Goal: Information Seeking & Learning: Compare options

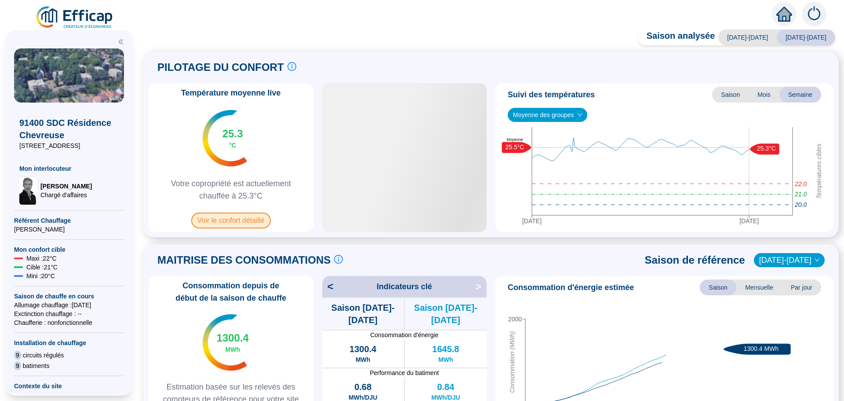
click at [230, 225] on span "Voir le confort détaillé" at bounding box center [231, 220] width 80 height 16
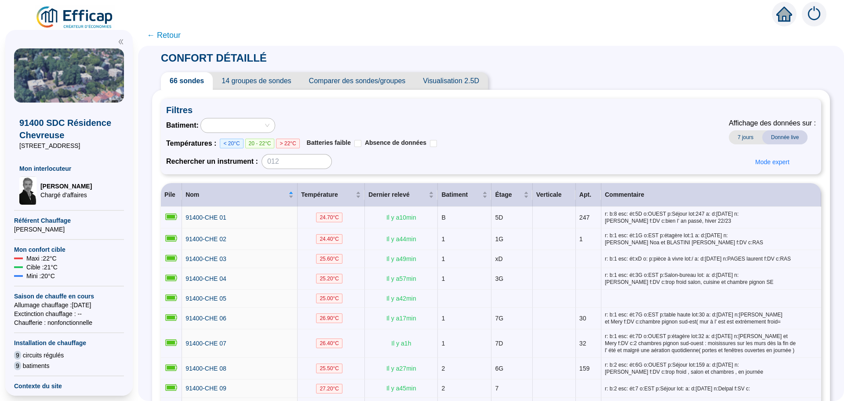
click at [385, 81] on span "Comparer des sondes/groupes" at bounding box center [357, 81] width 114 height 18
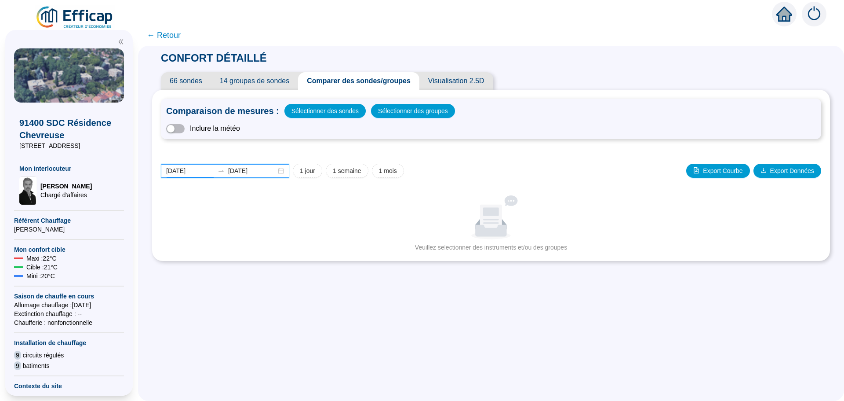
click at [207, 170] on input "[DATE]" at bounding box center [190, 170] width 48 height 9
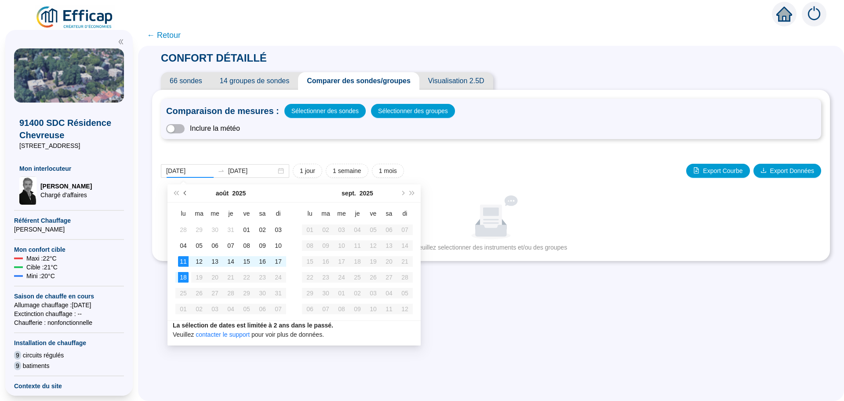
click at [183, 194] on button "Mois précédent (PageUp)" at bounding box center [186, 193] width 10 height 18
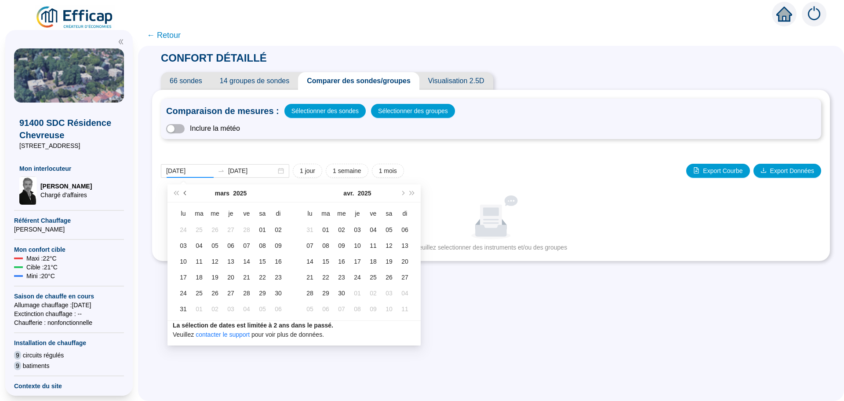
click at [183, 194] on button "Mois précédent (PageUp)" at bounding box center [186, 193] width 10 height 18
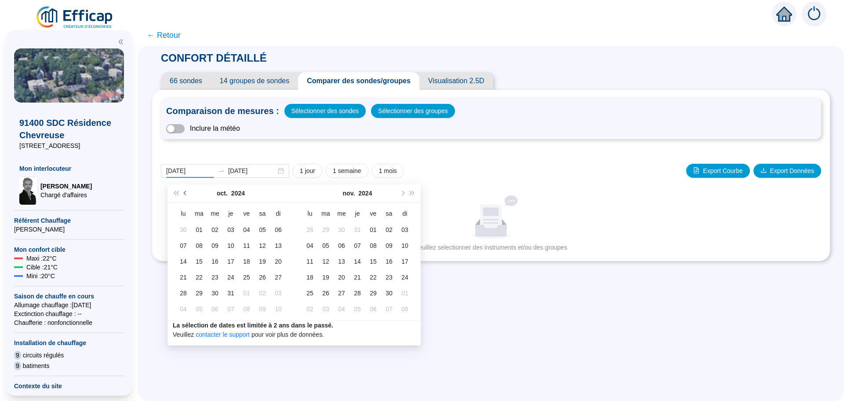
click at [183, 194] on button "Mois précédent (PageUp)" at bounding box center [186, 193] width 10 height 18
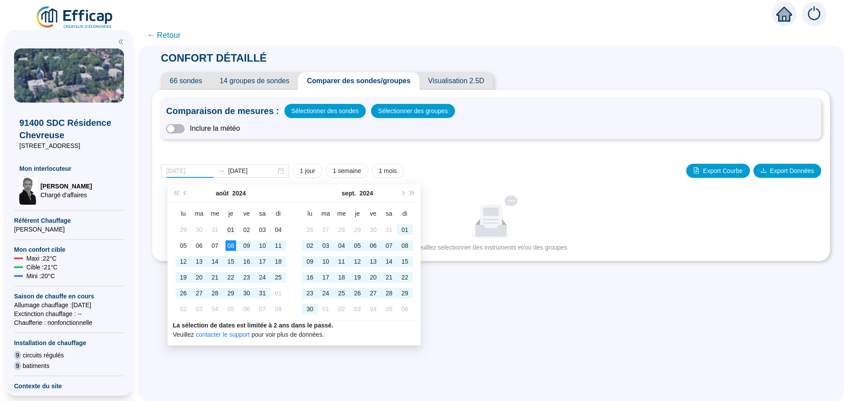
type input "[DATE]"
click at [228, 231] on div "01" at bounding box center [231, 229] width 11 height 11
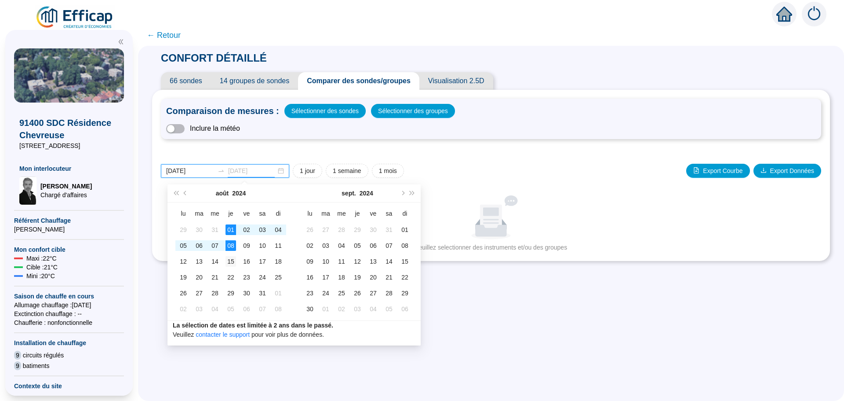
type input "[DATE]"
click at [231, 258] on div "15" at bounding box center [231, 261] width 11 height 11
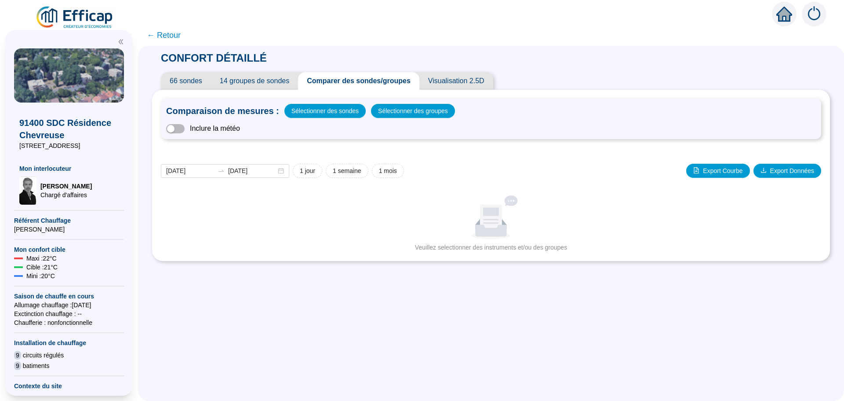
click at [433, 103] on div "Comparaison de mesures : Sélectionner des sondes Sélectionner des groupes Inclu…" at bounding box center [491, 118] width 660 height 40
click at [406, 116] on span "Sélectionner des groupes" at bounding box center [413, 111] width 70 height 12
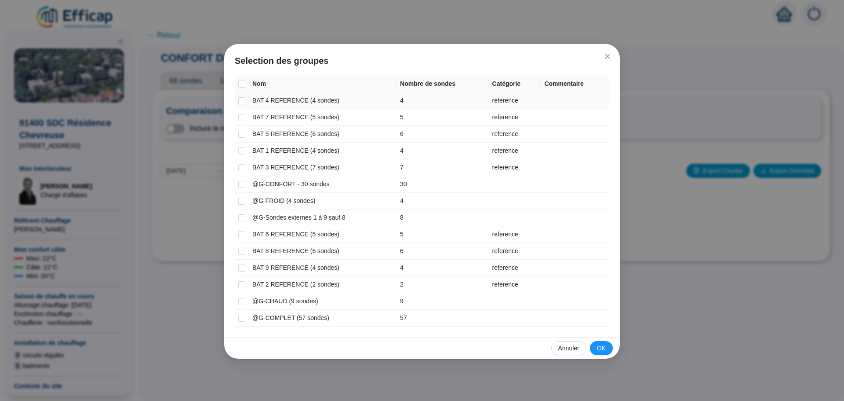
click at [241, 103] on input "checkbox" at bounding box center [241, 100] width 7 height 7
checkbox input "true"
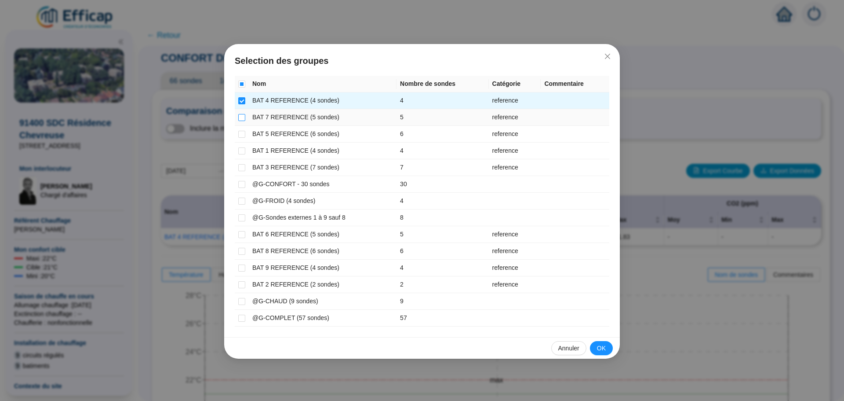
click at [241, 118] on input "checkbox" at bounding box center [241, 117] width 7 height 7
checkbox input "true"
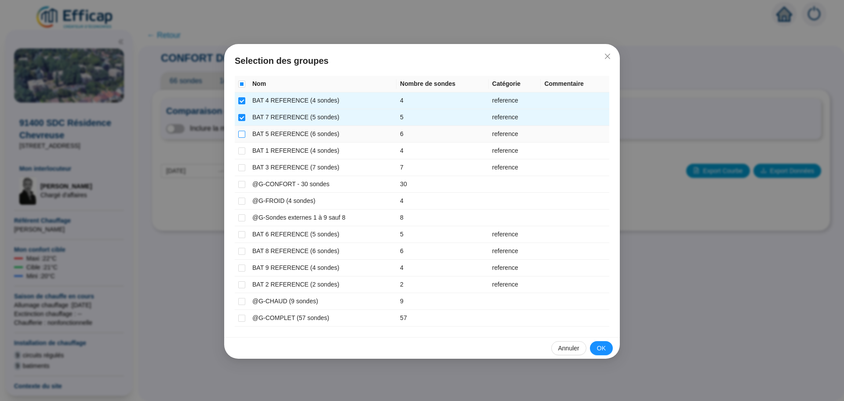
click at [241, 136] on input "checkbox" at bounding box center [241, 134] width 7 height 7
checkbox input "true"
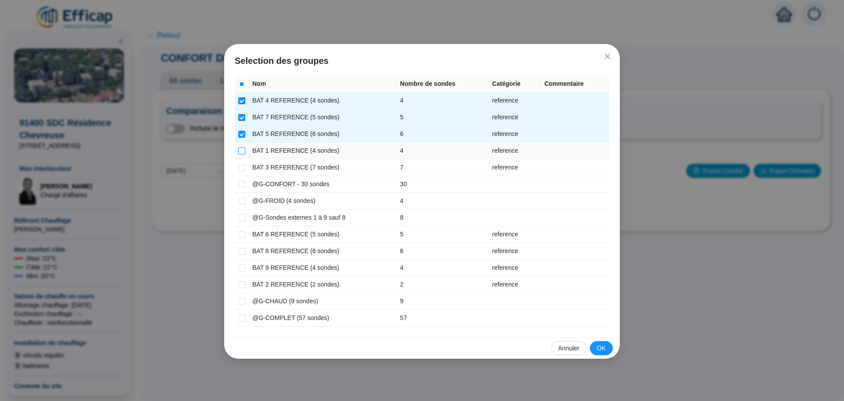
click at [241, 148] on input "checkbox" at bounding box center [241, 150] width 7 height 7
checkbox input "true"
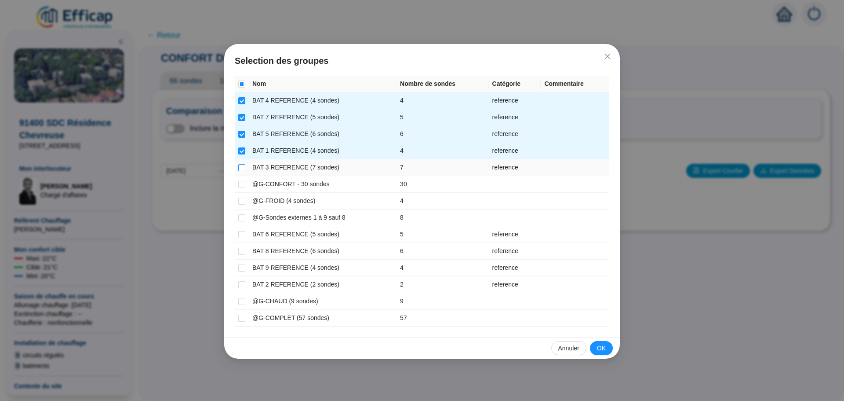
click at [238, 166] on input "checkbox" at bounding box center [241, 167] width 7 height 7
checkbox input "true"
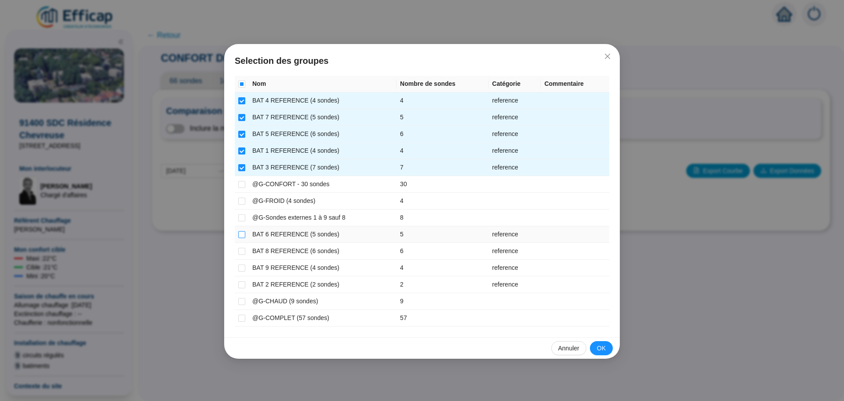
click at [240, 236] on input "checkbox" at bounding box center [241, 234] width 7 height 7
checkbox input "true"
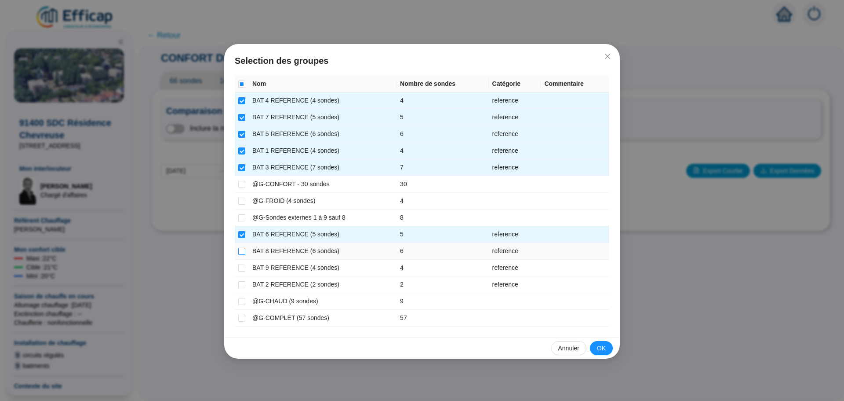
click at [242, 253] on input "checkbox" at bounding box center [241, 251] width 7 height 7
checkbox input "true"
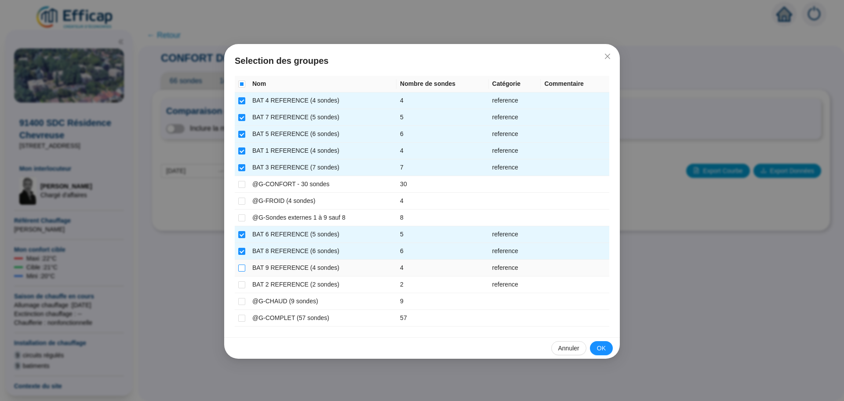
click at [241, 268] on input "checkbox" at bounding box center [241, 267] width 7 height 7
checkbox input "true"
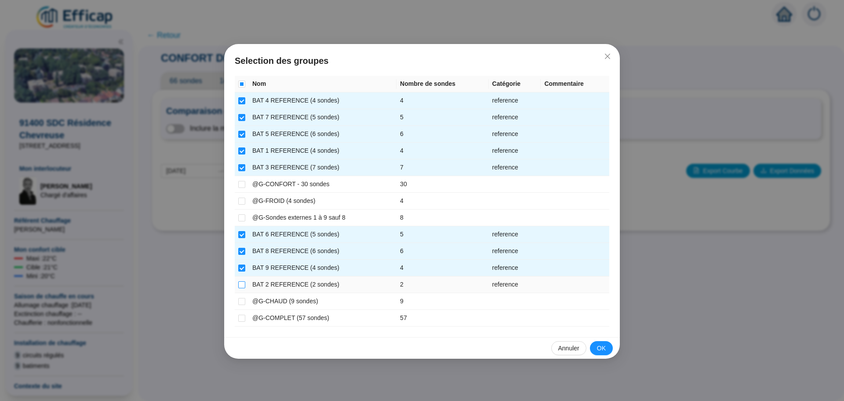
click at [242, 285] on input "checkbox" at bounding box center [241, 284] width 7 height 7
checkbox input "true"
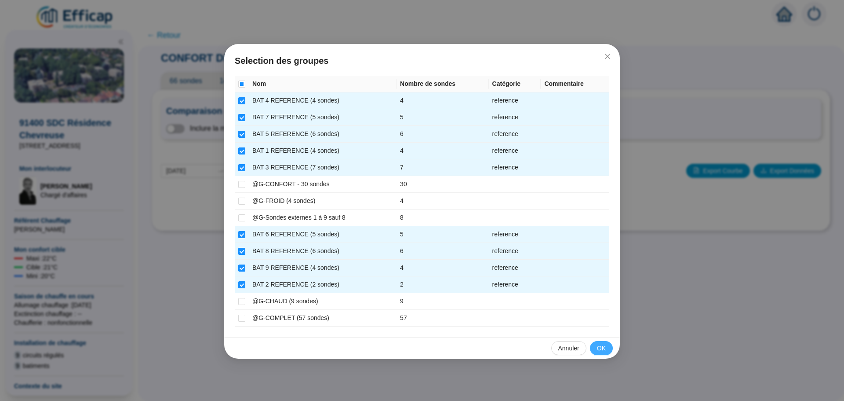
click at [601, 347] on span "OK" at bounding box center [601, 347] width 9 height 9
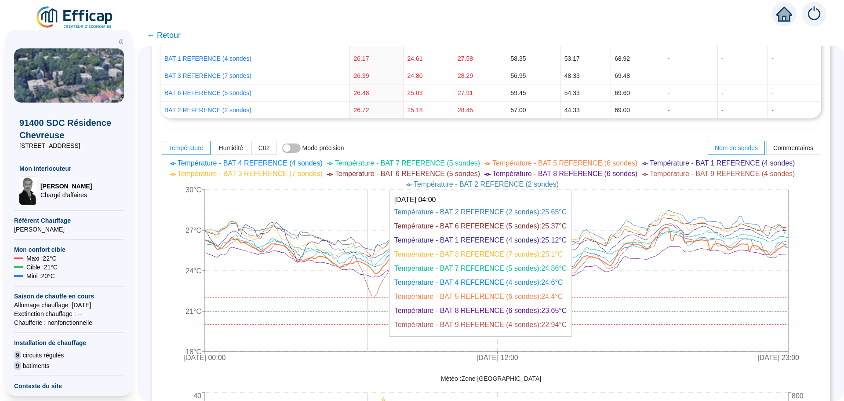
scroll to position [396, 0]
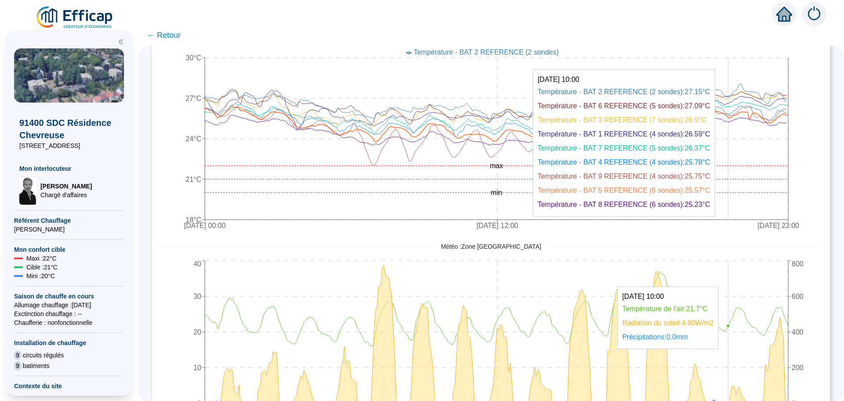
click at [736, 282] on icon "[DATE] 00:00 [DATE] 12:00 [DATE] 23:00 0 10 20 30 40 0 200 400 600 800" at bounding box center [484, 346] width 647 height 176
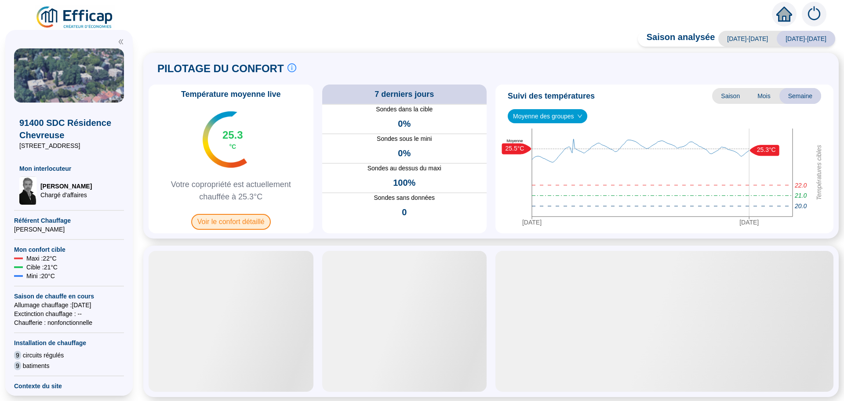
click at [227, 225] on span "Voir le confort détaillé" at bounding box center [231, 222] width 80 height 16
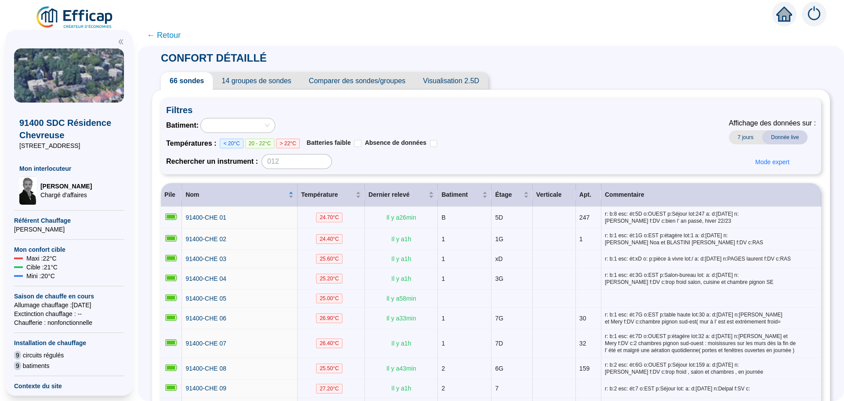
click at [382, 83] on span "Comparer des sondes/groupes" at bounding box center [357, 81] width 114 height 18
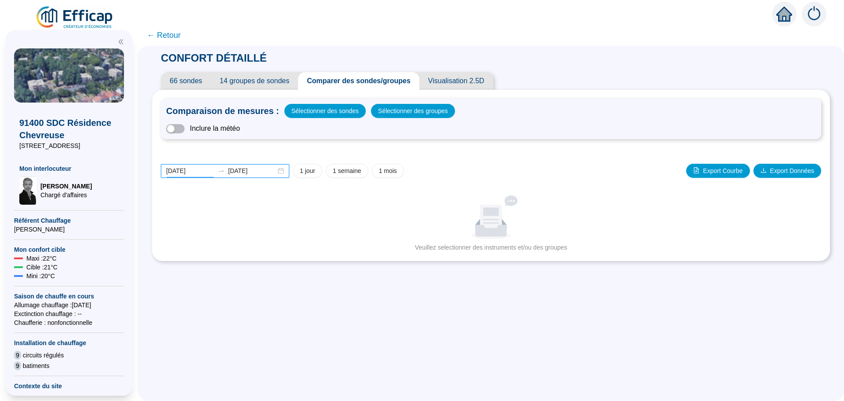
click at [203, 169] on input "[DATE]" at bounding box center [190, 170] width 48 height 9
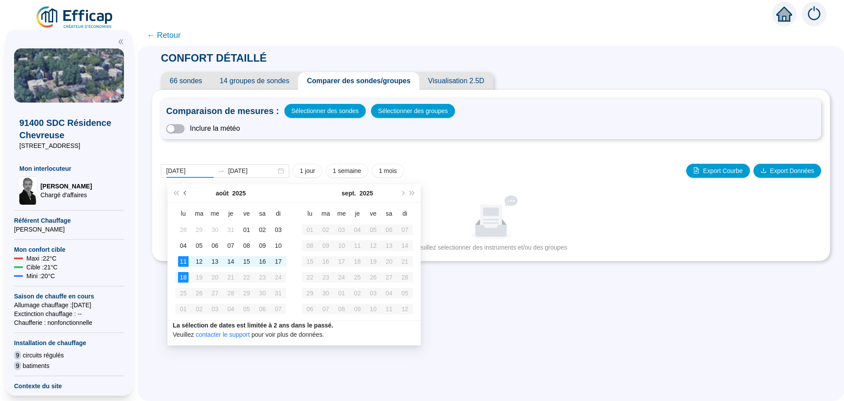
click at [184, 195] on button "Mois précédent (PageUp)" at bounding box center [186, 193] width 10 height 18
click at [182, 193] on button "Mois précédent (PageUp)" at bounding box center [186, 193] width 10 height 18
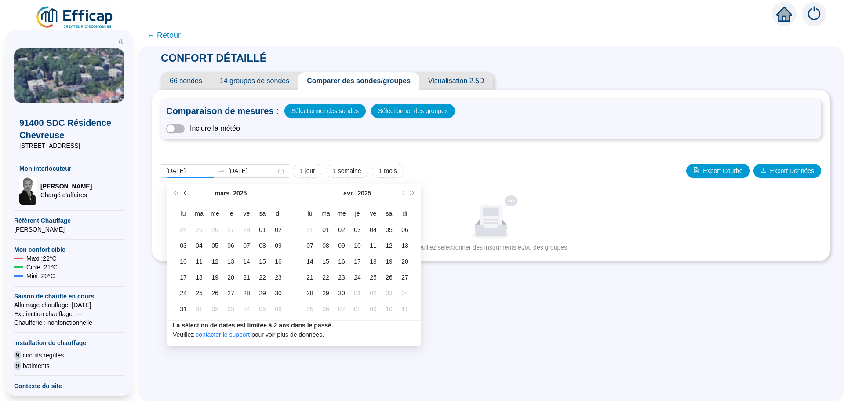
click at [182, 193] on button "Mois précédent (PageUp)" at bounding box center [186, 193] width 10 height 18
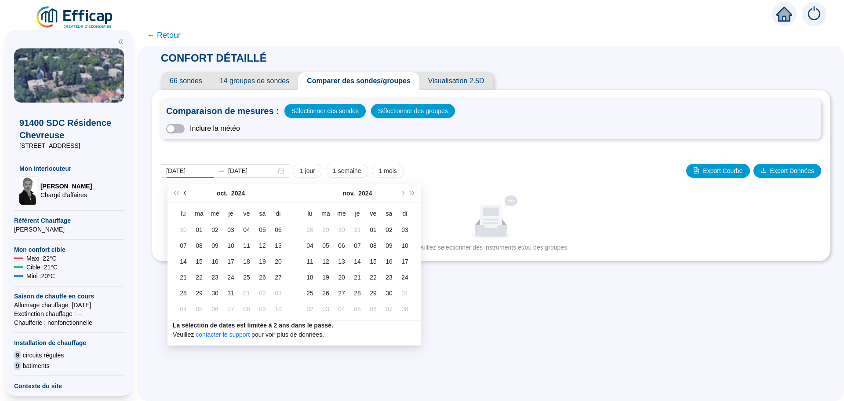
click at [182, 193] on button "Mois précédent (PageUp)" at bounding box center [186, 193] width 10 height 18
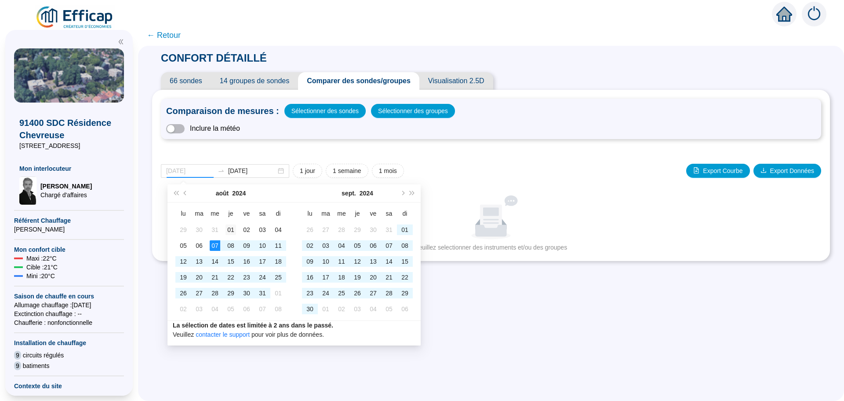
type input "[DATE]"
click at [234, 230] on div "01" at bounding box center [231, 229] width 11 height 11
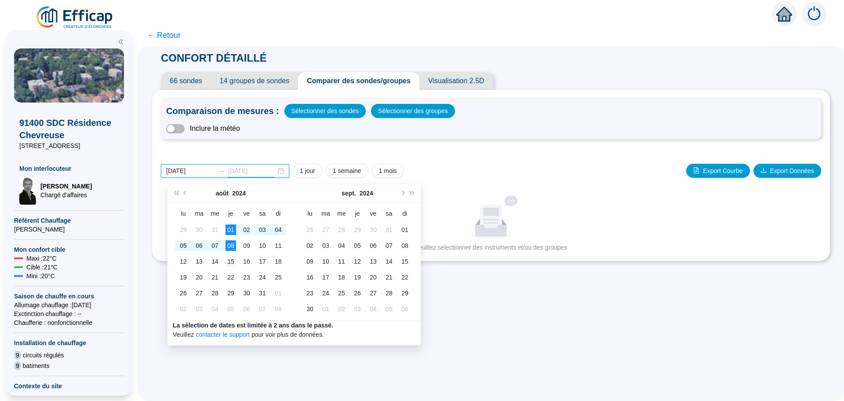
type input "[DATE]"
click at [230, 258] on div "15" at bounding box center [231, 261] width 11 height 11
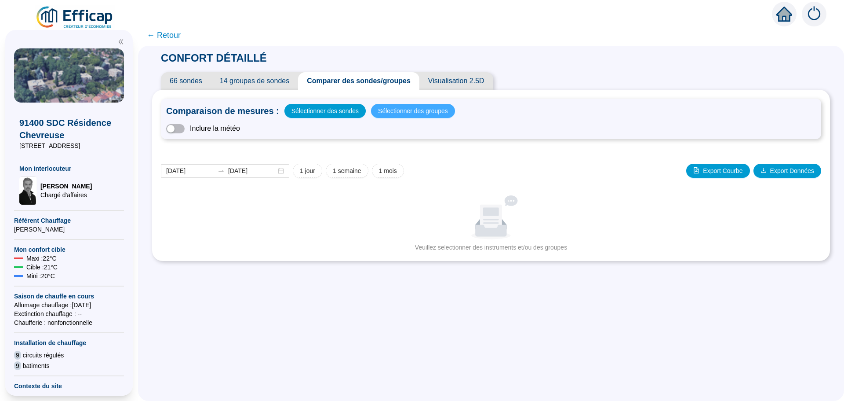
click at [389, 108] on span "Sélectionner des groupes" at bounding box center [413, 111] width 70 height 12
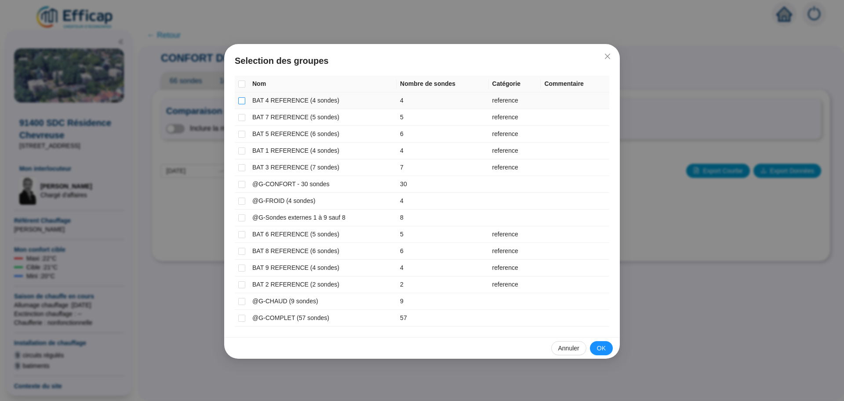
drag, startPoint x: 240, startPoint y: 100, endPoint x: 241, endPoint y: 105, distance: 5.3
click at [240, 100] on input "checkbox" at bounding box center [241, 100] width 7 height 7
checkbox input "true"
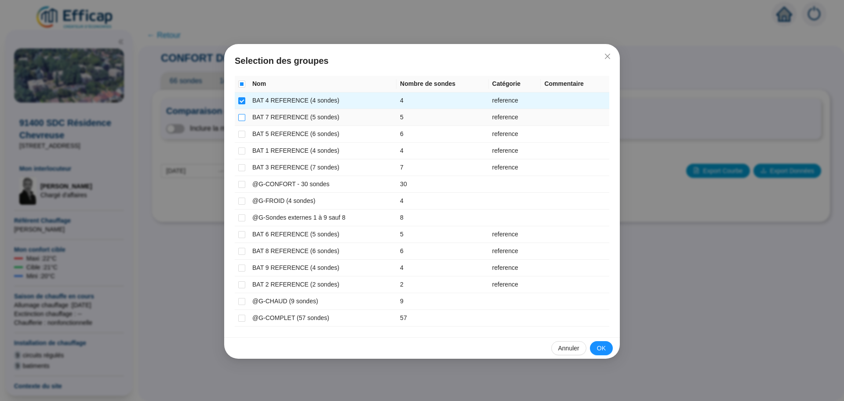
click at [243, 116] on input "checkbox" at bounding box center [241, 117] width 7 height 7
checkbox input "true"
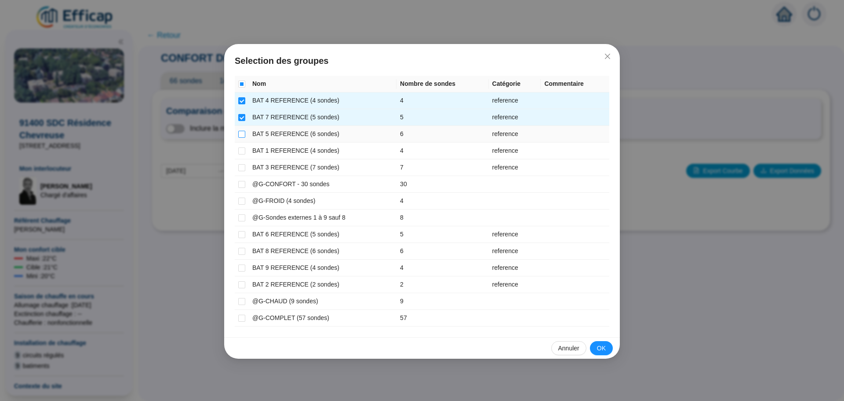
click at [242, 134] on input "checkbox" at bounding box center [241, 134] width 7 height 7
checkbox input "true"
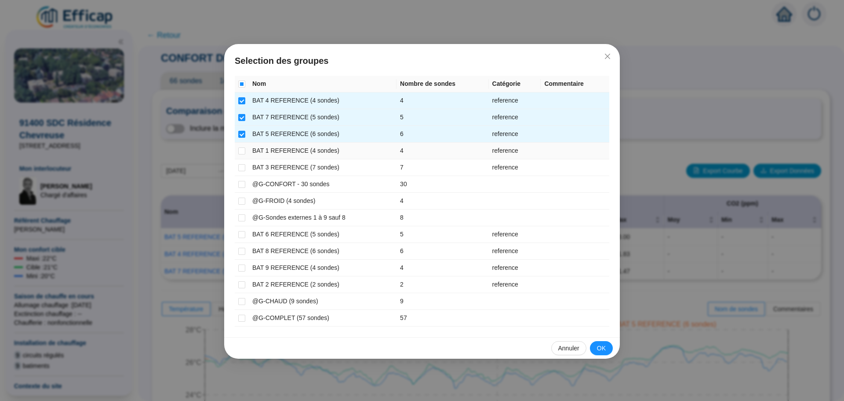
drag, startPoint x: 242, startPoint y: 149, endPoint x: 241, endPoint y: 160, distance: 11.9
click at [242, 150] on input "checkbox" at bounding box center [241, 150] width 7 height 7
checkbox input "true"
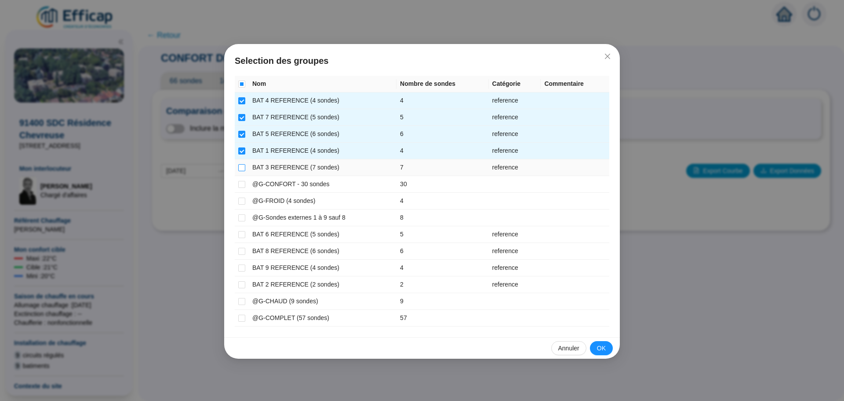
click at [241, 169] on input "checkbox" at bounding box center [241, 167] width 7 height 7
checkbox input "true"
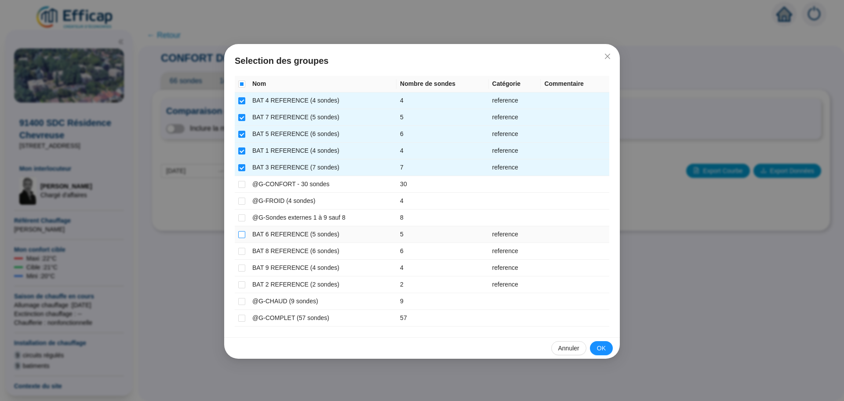
click at [242, 234] on input "checkbox" at bounding box center [241, 234] width 7 height 7
checkbox input "true"
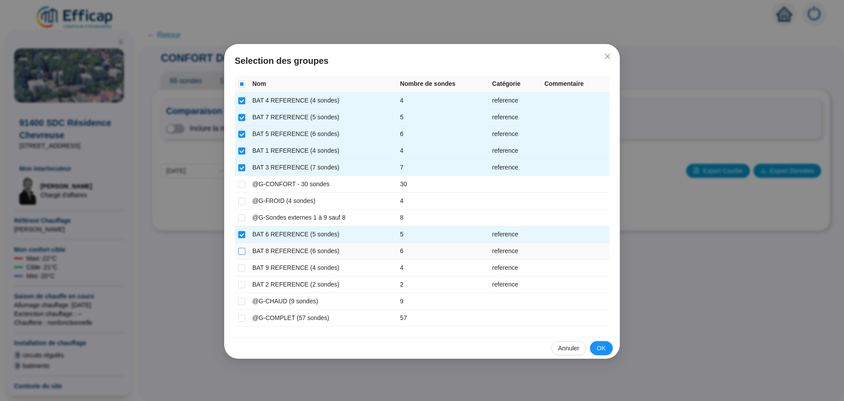
click at [241, 254] on input "checkbox" at bounding box center [241, 251] width 7 height 7
checkbox input "true"
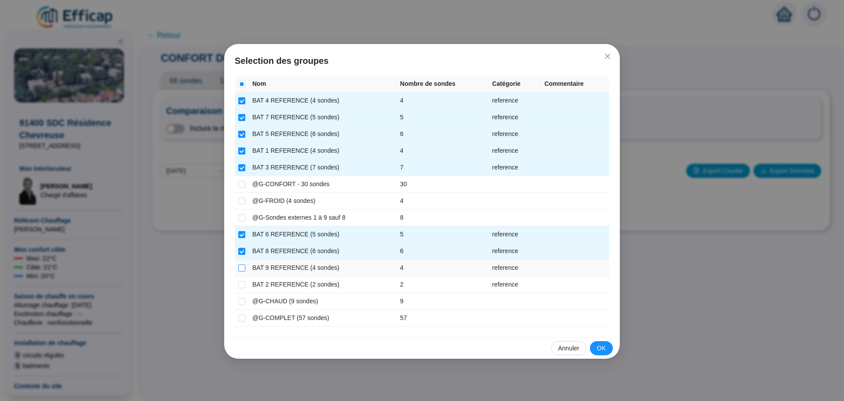
click at [239, 269] on input "checkbox" at bounding box center [241, 267] width 7 height 7
checkbox input "true"
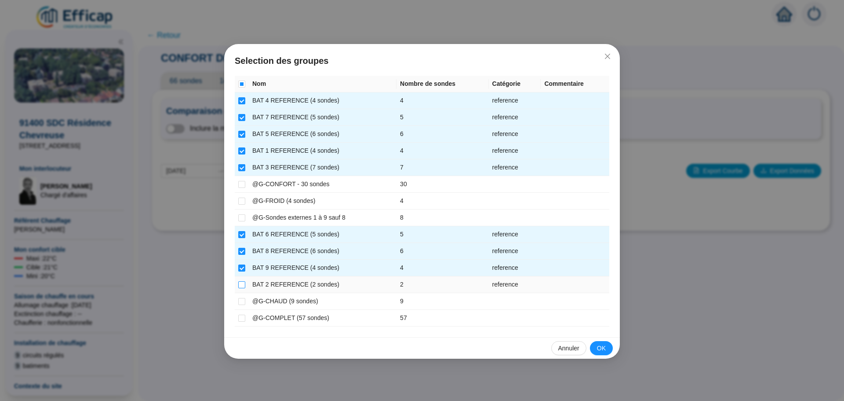
click at [240, 288] on label at bounding box center [241, 284] width 7 height 9
click at [240, 288] on input "checkbox" at bounding box center [241, 284] width 7 height 7
checkbox input "true"
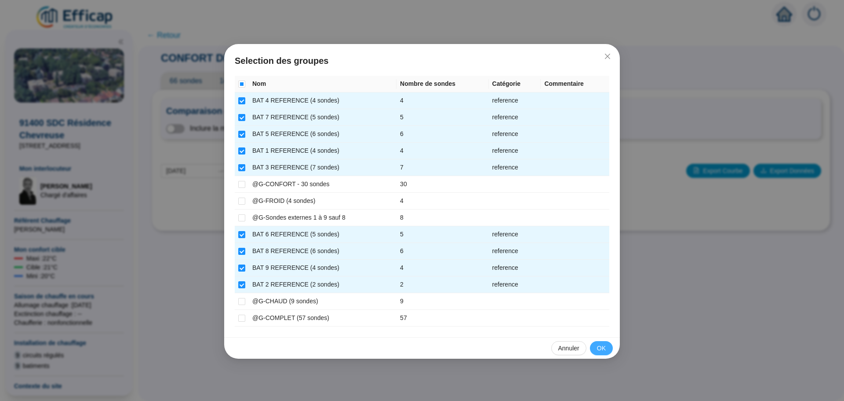
click at [598, 346] on span "OK" at bounding box center [601, 347] width 9 height 9
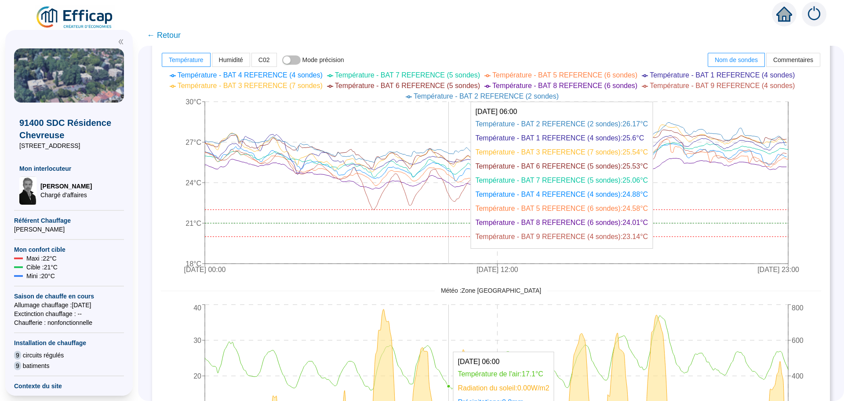
scroll to position [396, 0]
